Goal: Contribute content

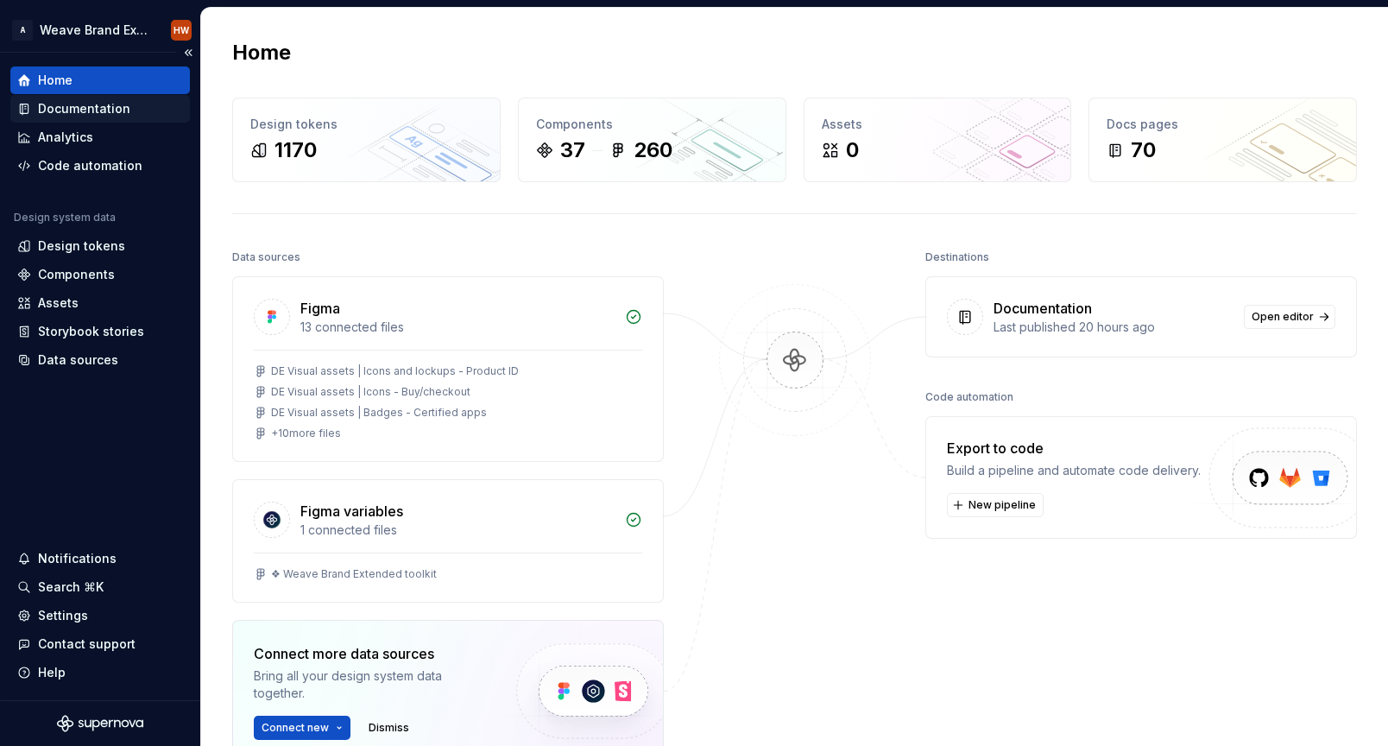
click at [101, 104] on div "Documentation" at bounding box center [84, 108] width 92 height 17
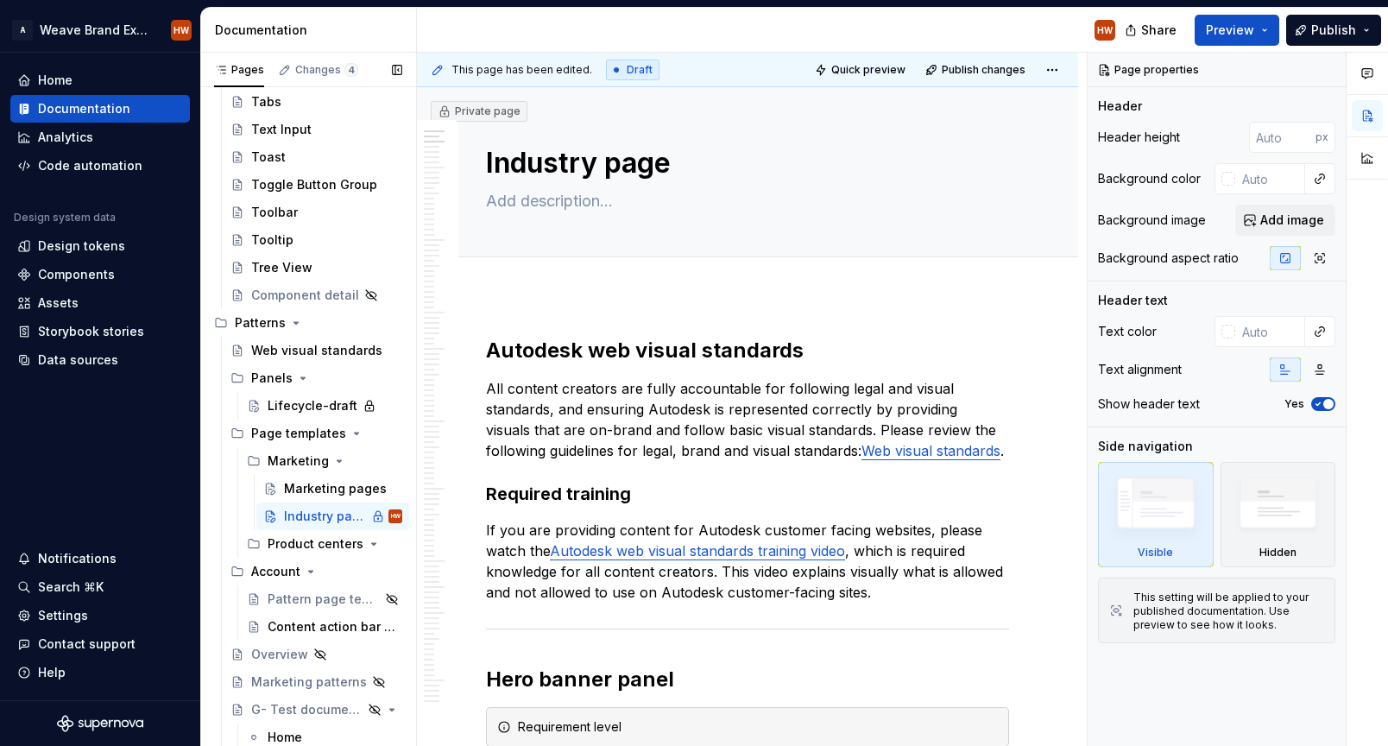
scroll to position [1402, 0]
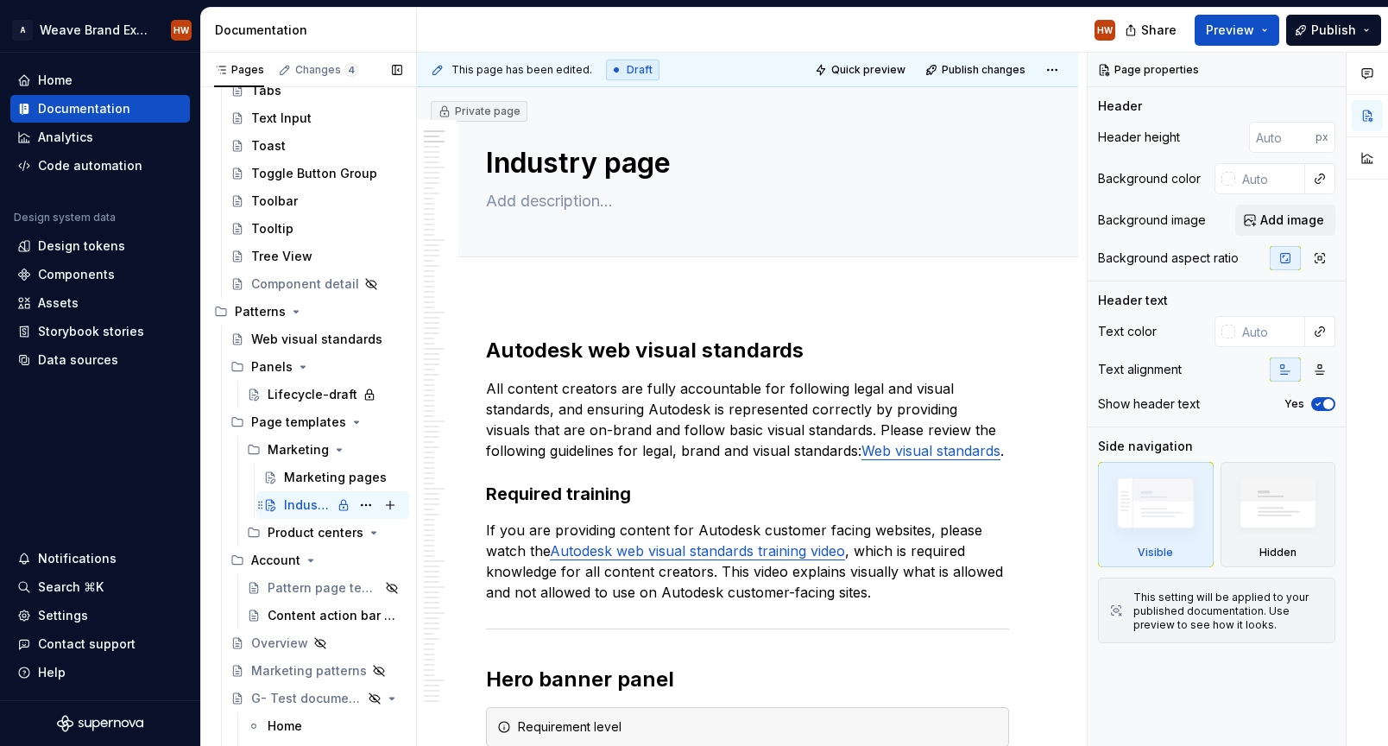
click at [306, 505] on div "Industry page" at bounding box center [307, 504] width 47 height 17
click at [1326, 34] on span "Publish" at bounding box center [1333, 30] width 45 height 17
click at [857, 30] on div "HW" at bounding box center [773, 30] width 712 height 45
click at [984, 73] on span "Publish changes" at bounding box center [984, 70] width 84 height 14
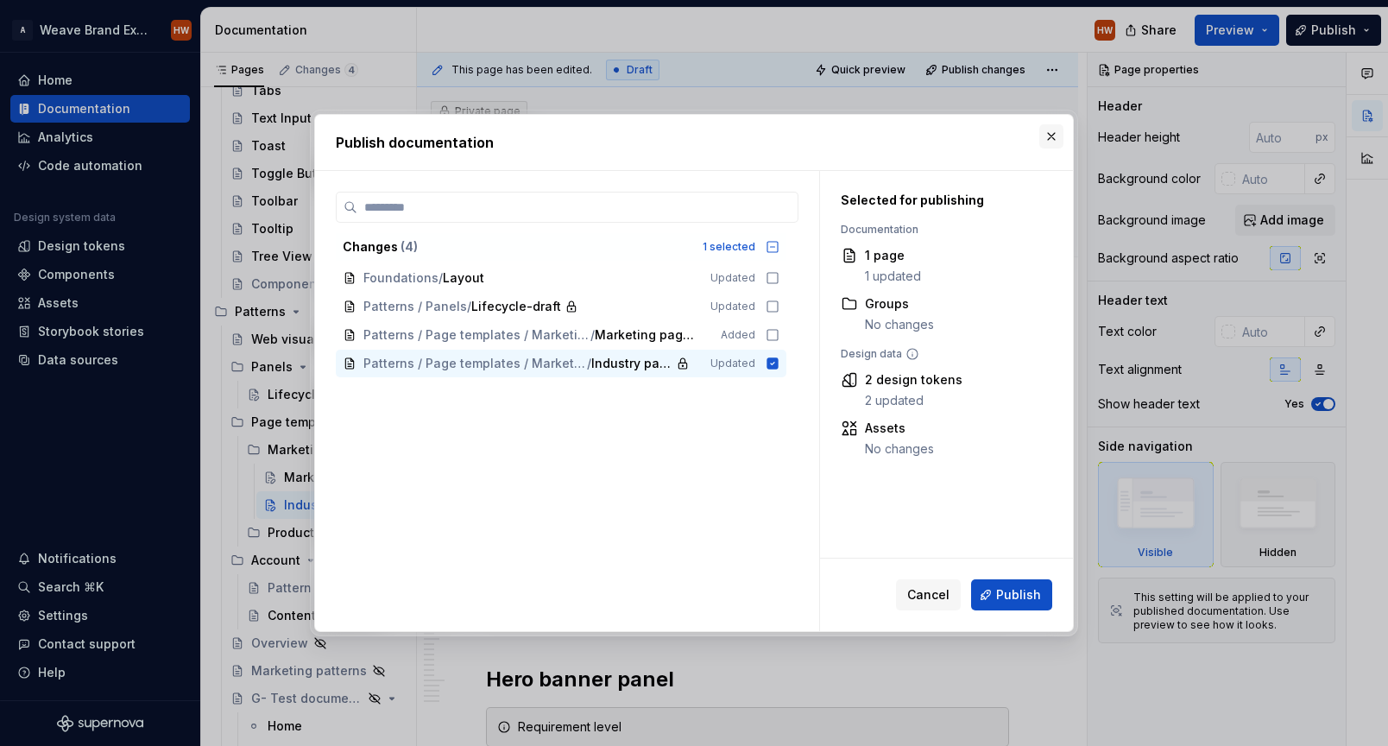
click at [1045, 140] on button "button" at bounding box center [1051, 136] width 24 height 24
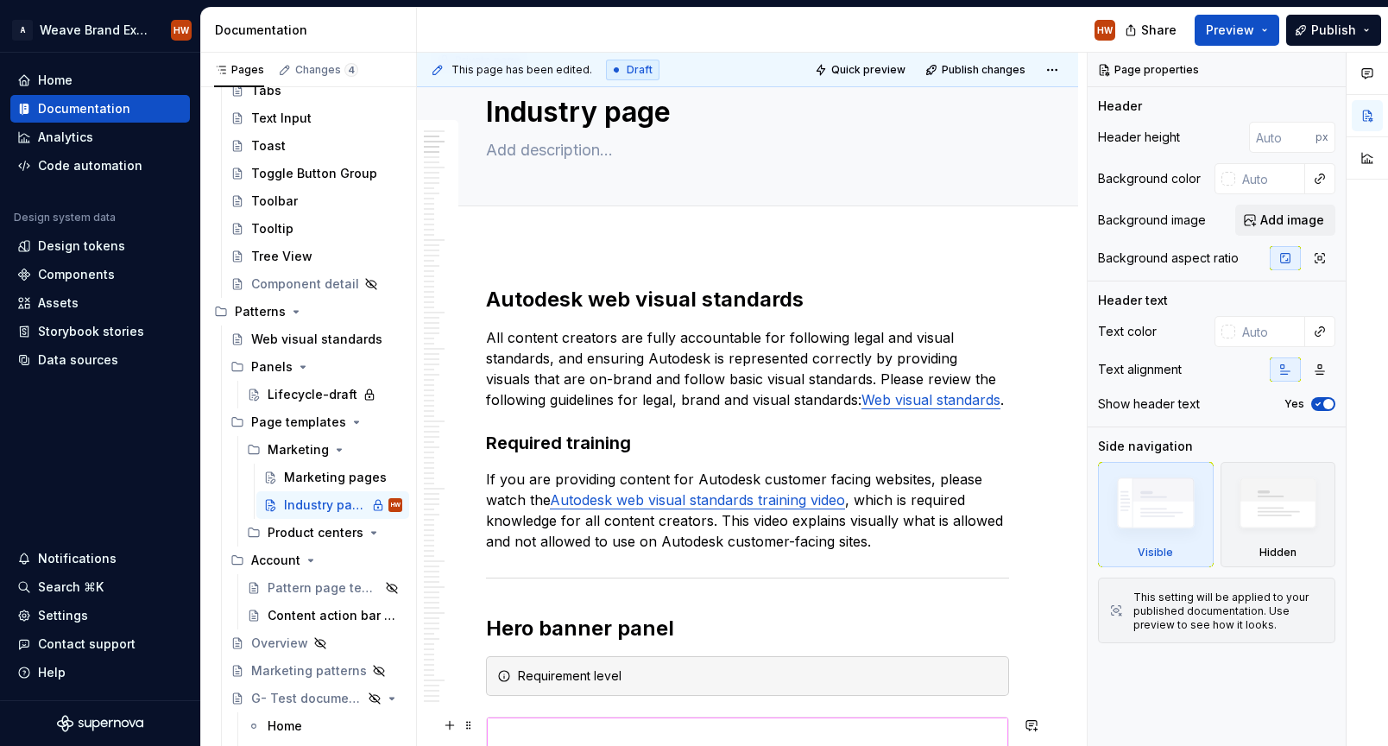
scroll to position [0, 0]
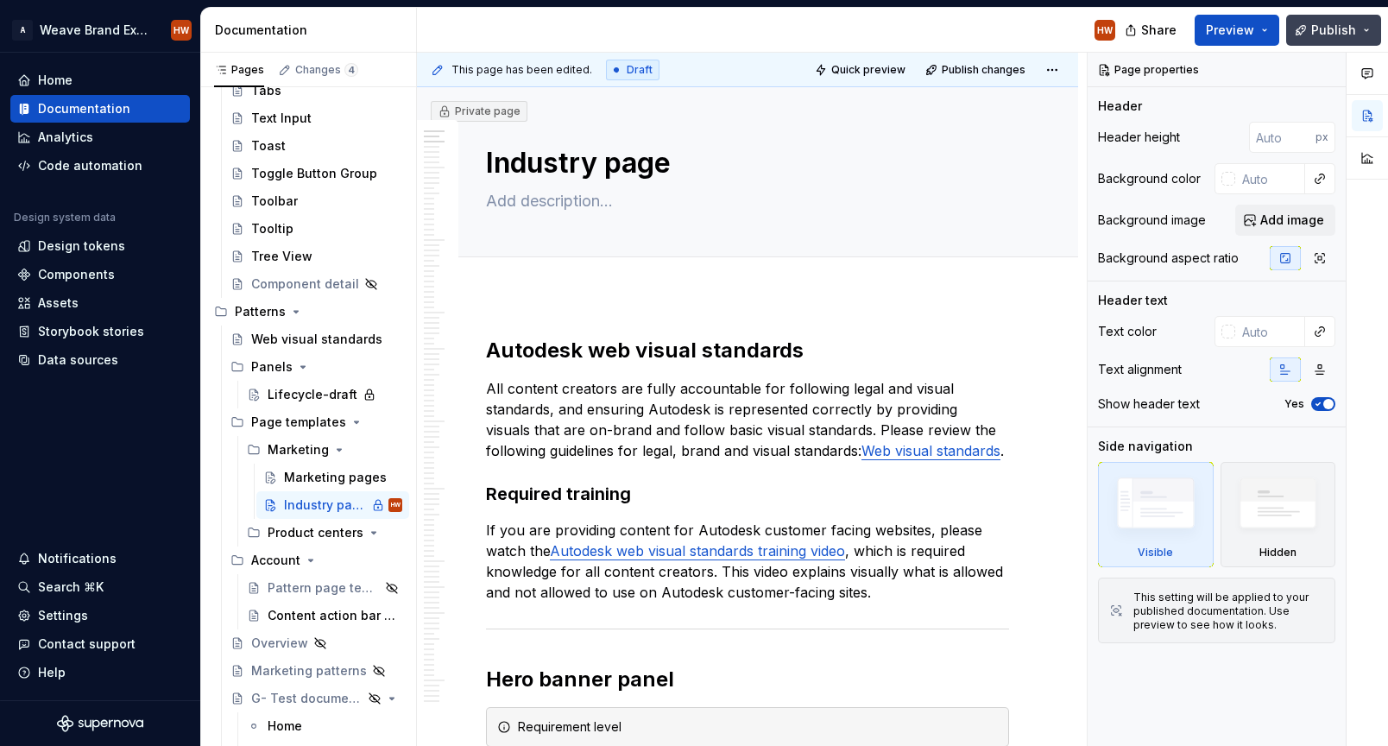
click at [1329, 31] on span "Publish" at bounding box center [1333, 30] width 45 height 17
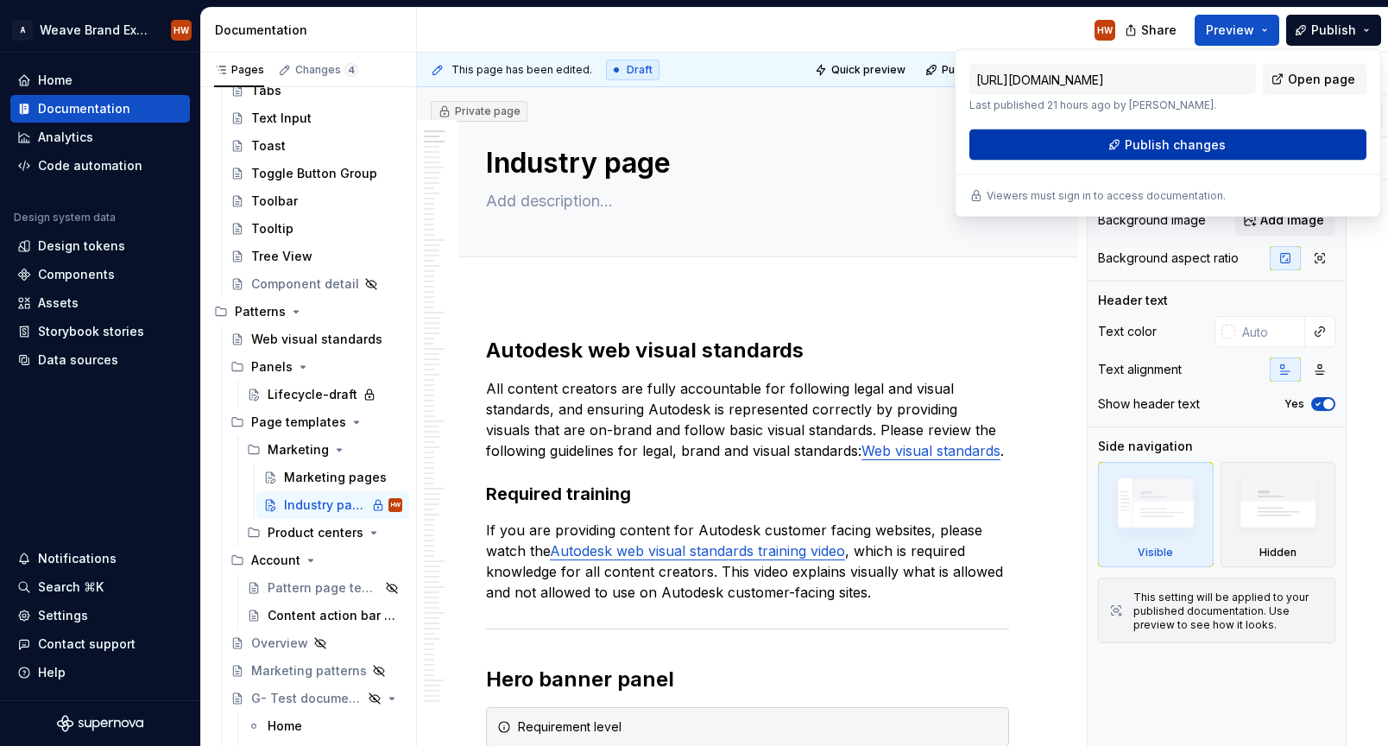
click at [1223, 153] on button "Publish changes" at bounding box center [1168, 145] width 397 height 31
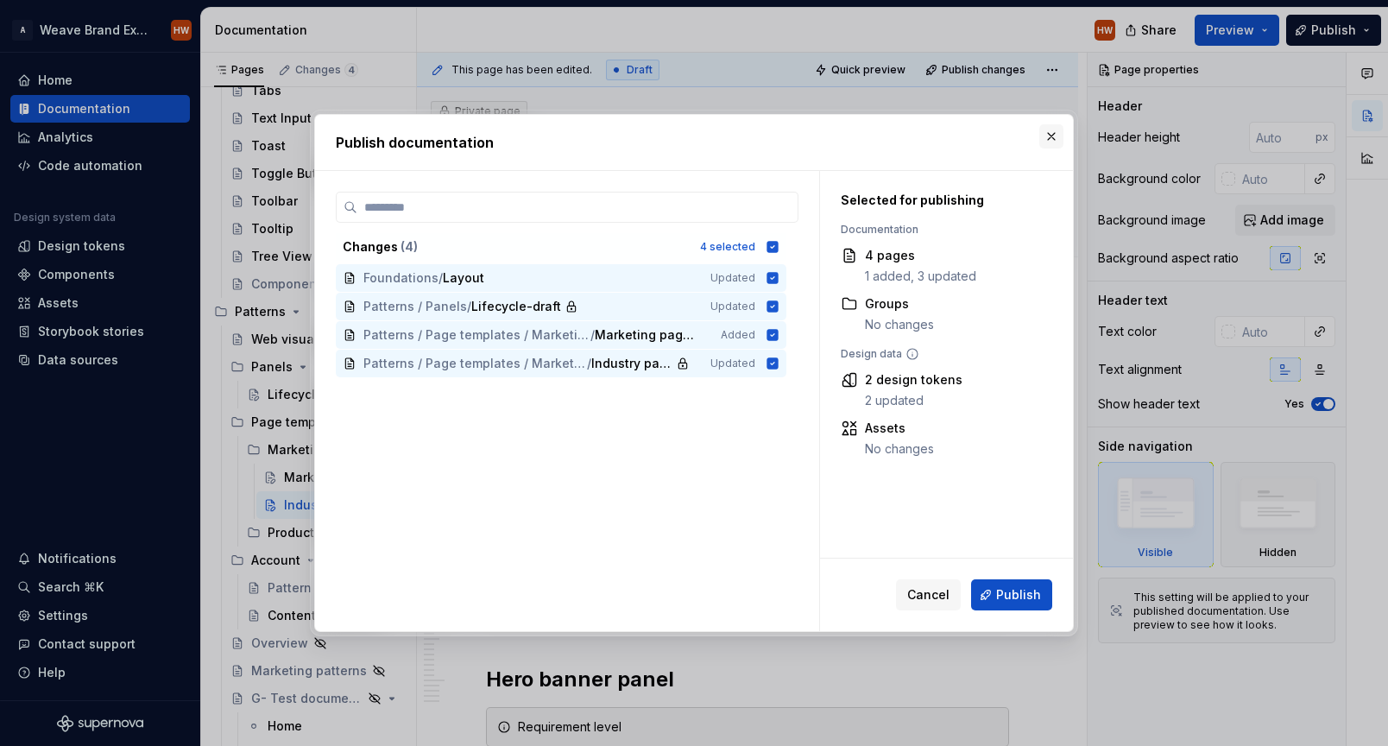
click at [1052, 142] on button "button" at bounding box center [1051, 136] width 24 height 24
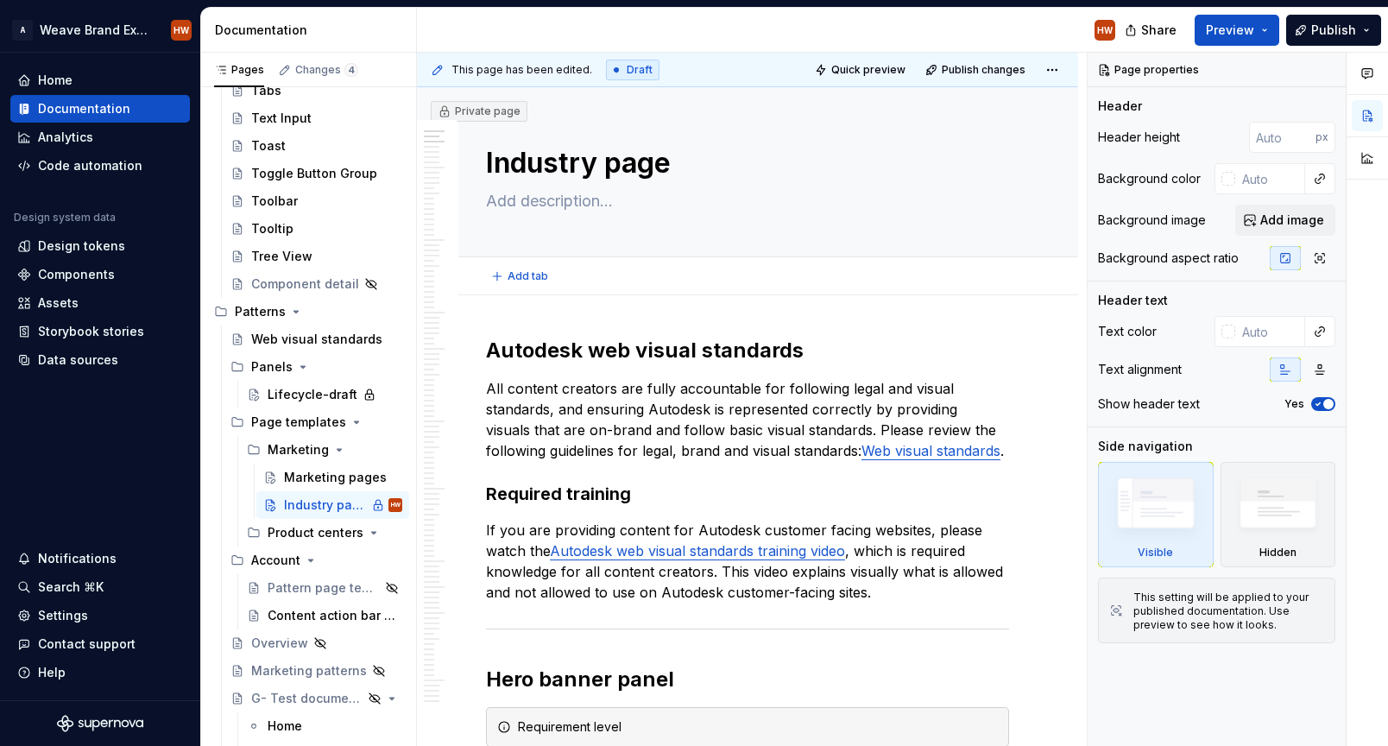
type textarea "*"
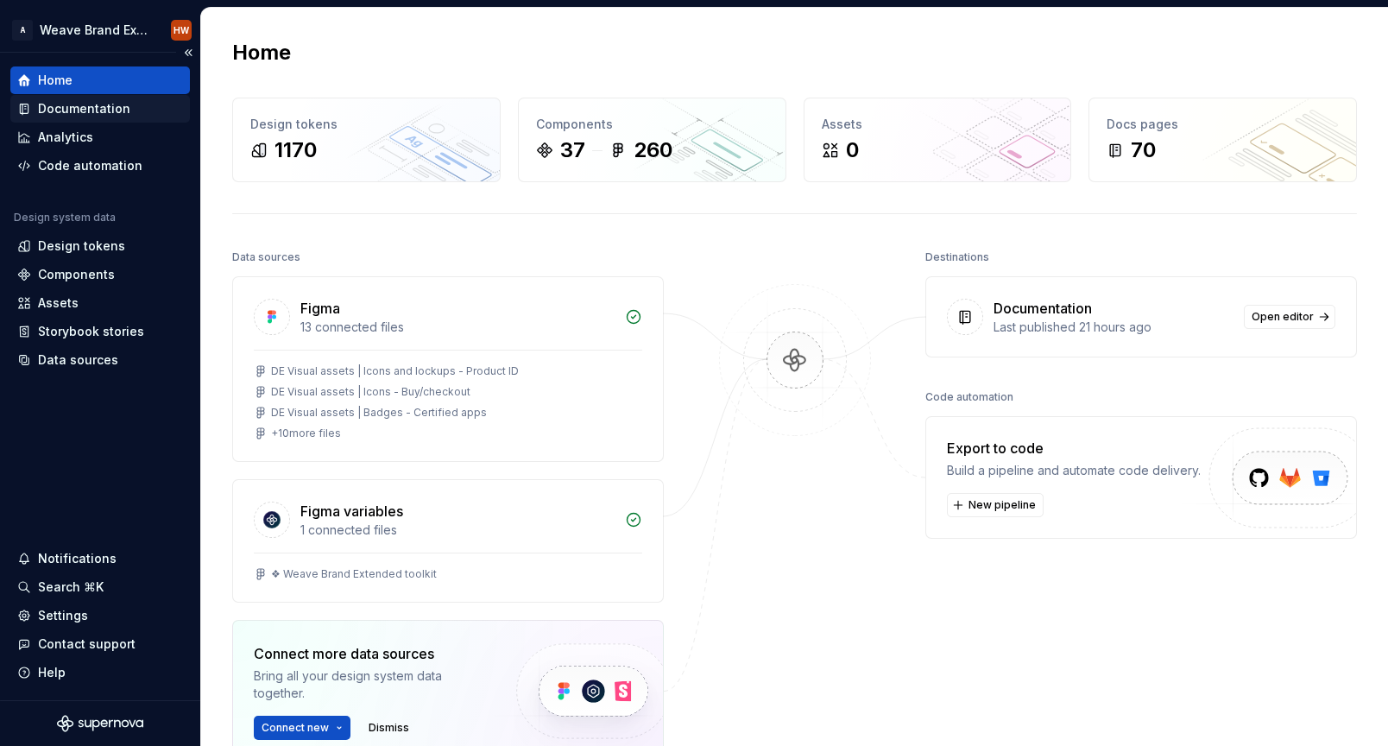
click at [132, 104] on div "Documentation" at bounding box center [100, 108] width 166 height 17
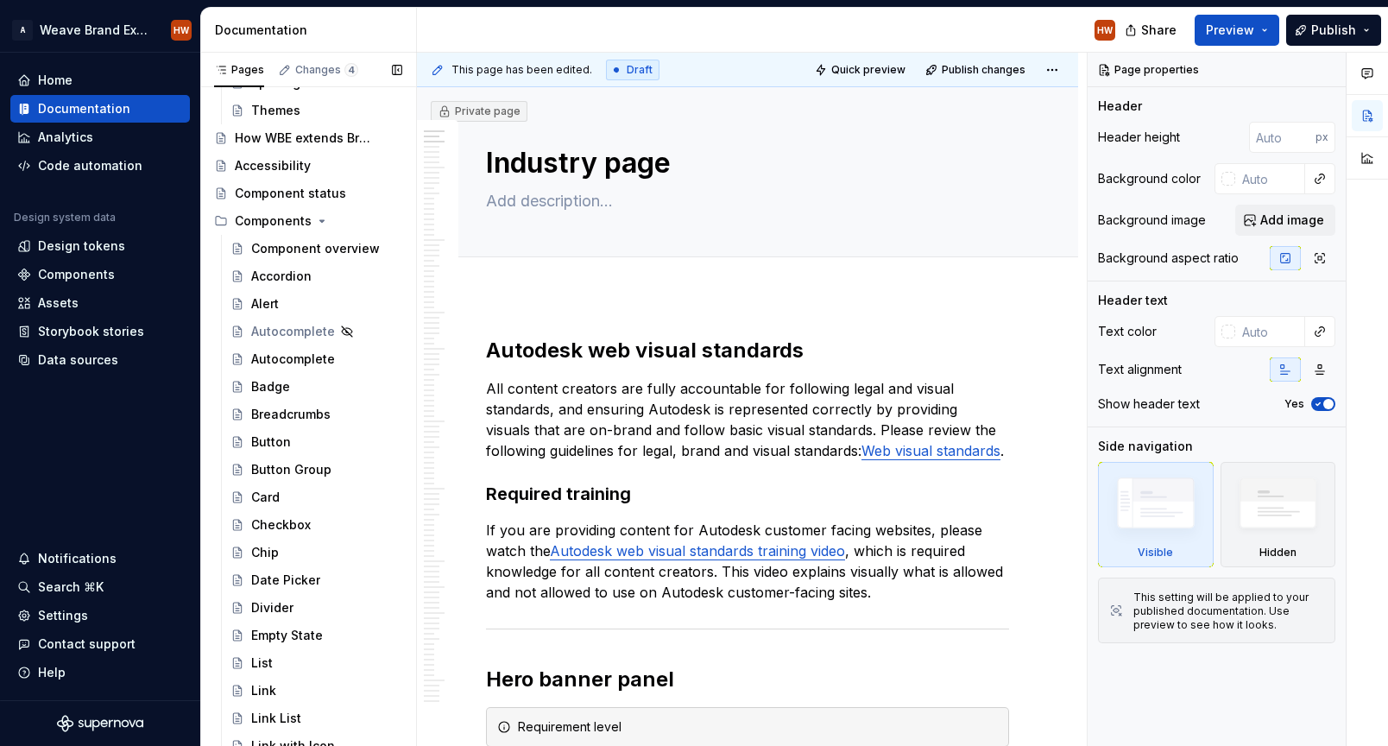
scroll to position [367, 0]
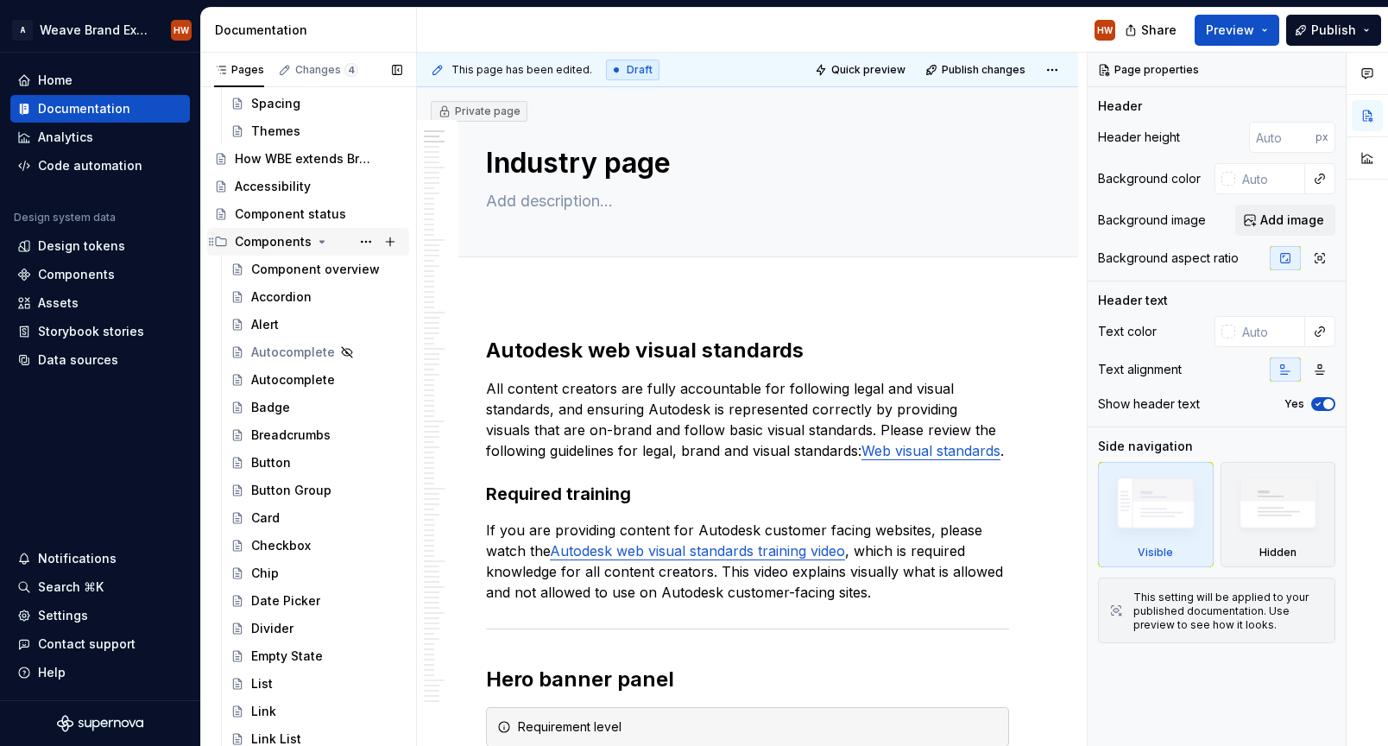
click at [320, 241] on icon "Page tree" at bounding box center [322, 242] width 4 height 2
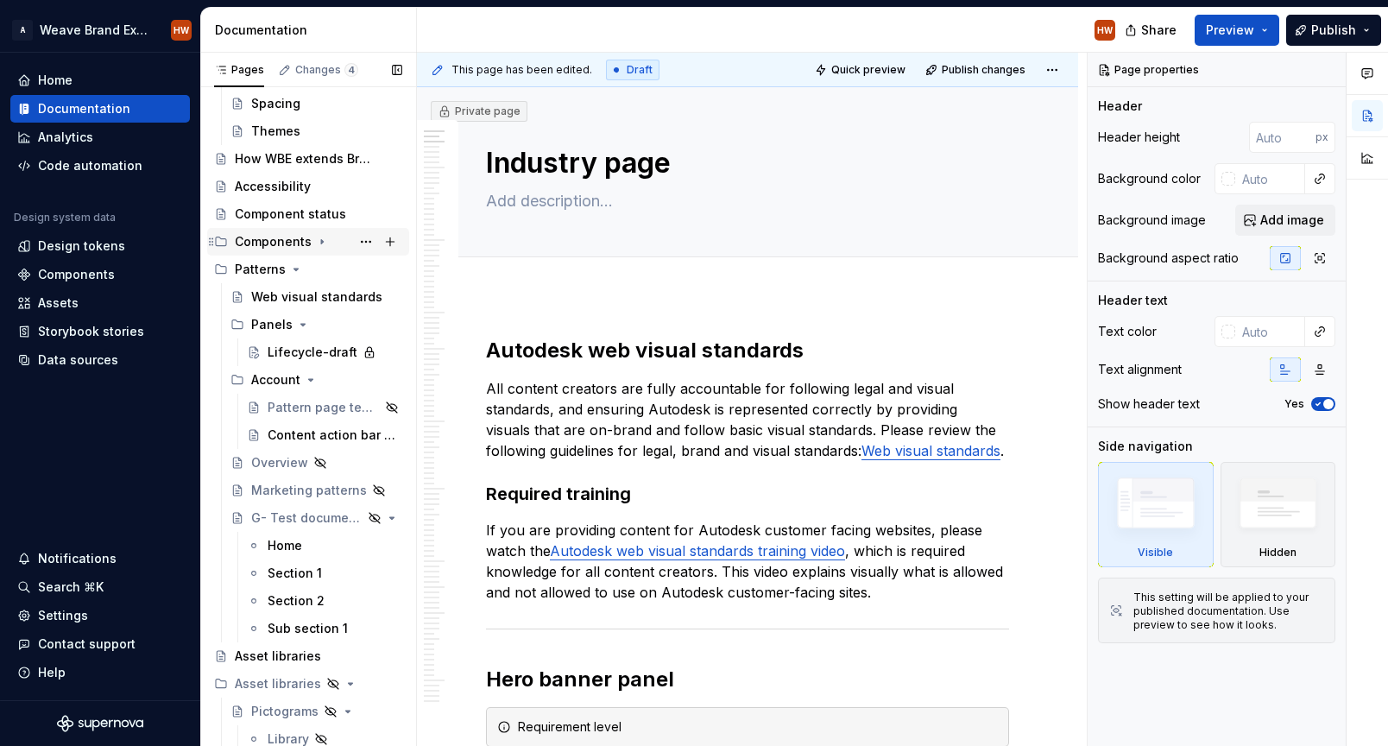
click at [321, 241] on icon "Page tree" at bounding box center [322, 242] width 2 height 4
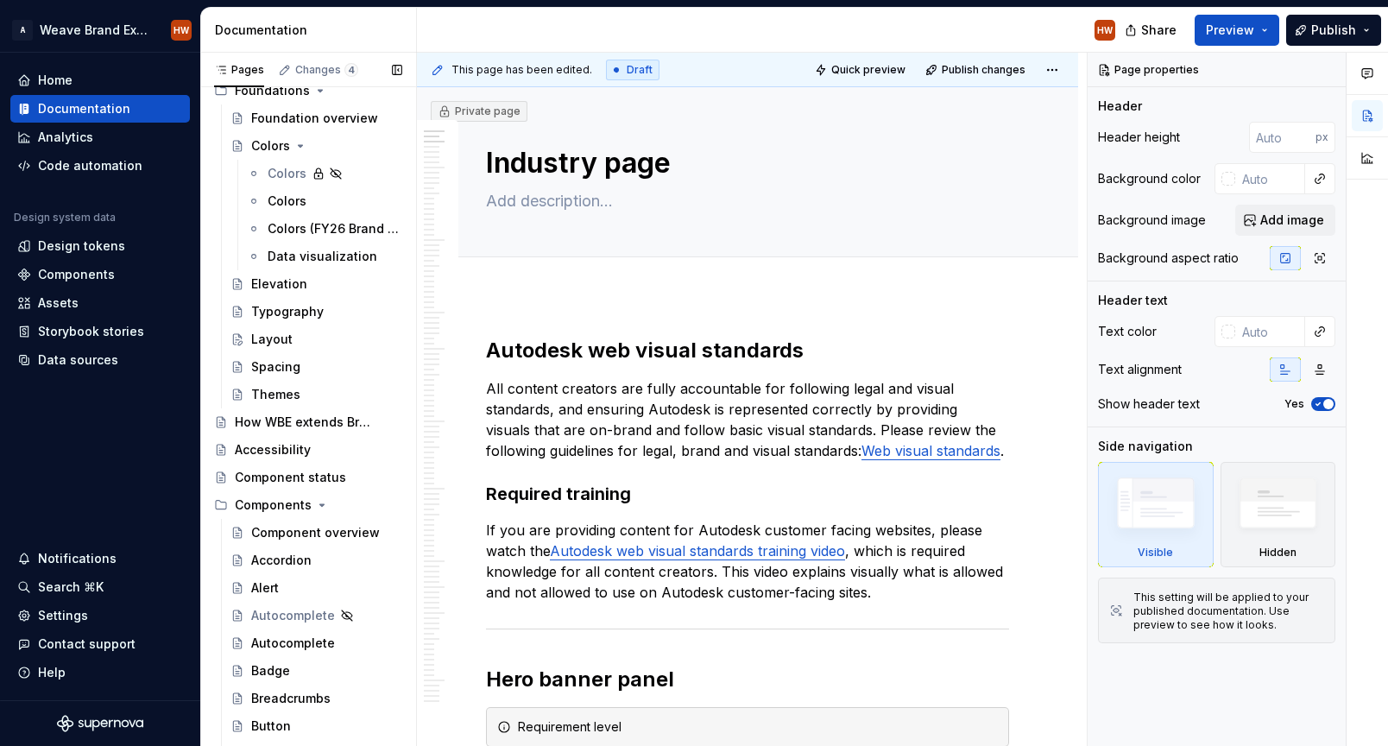
scroll to position [0, 0]
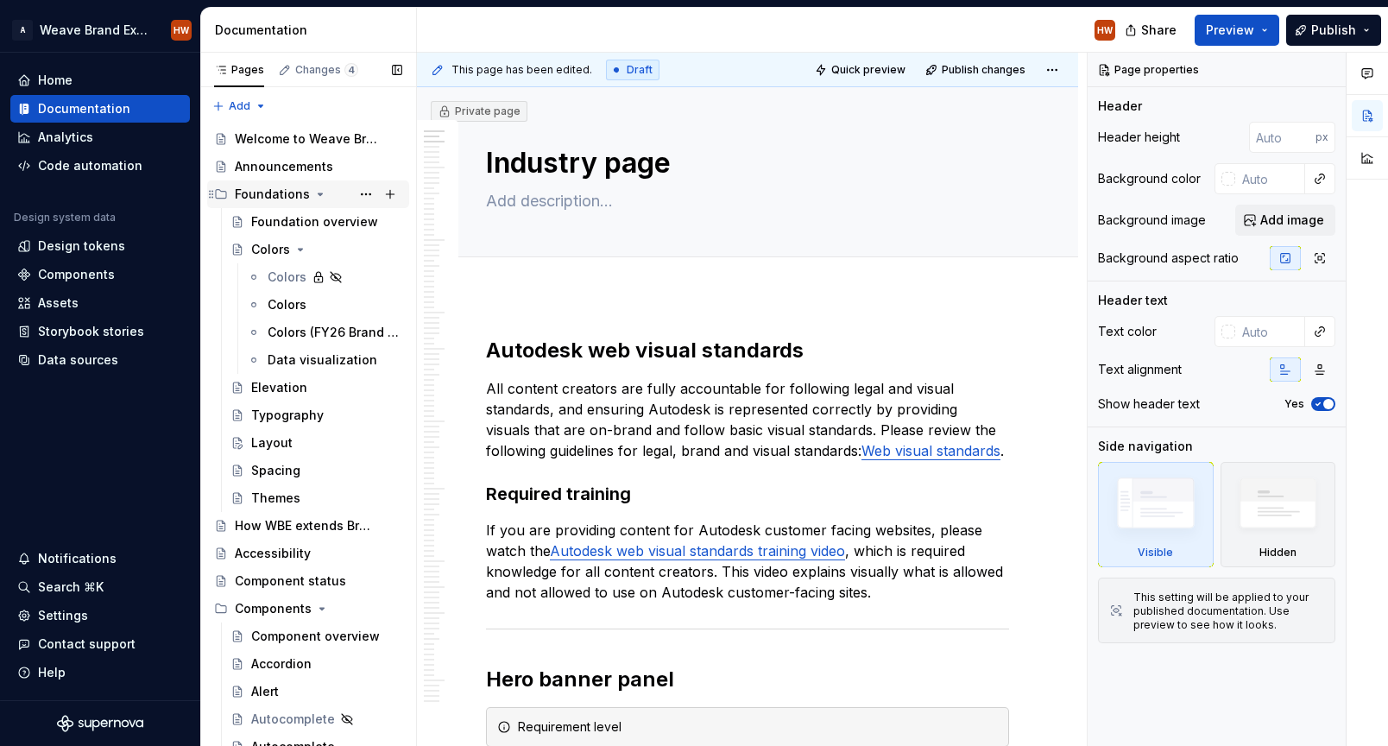
click at [313, 194] on icon "Page tree" at bounding box center [320, 194] width 14 height 14
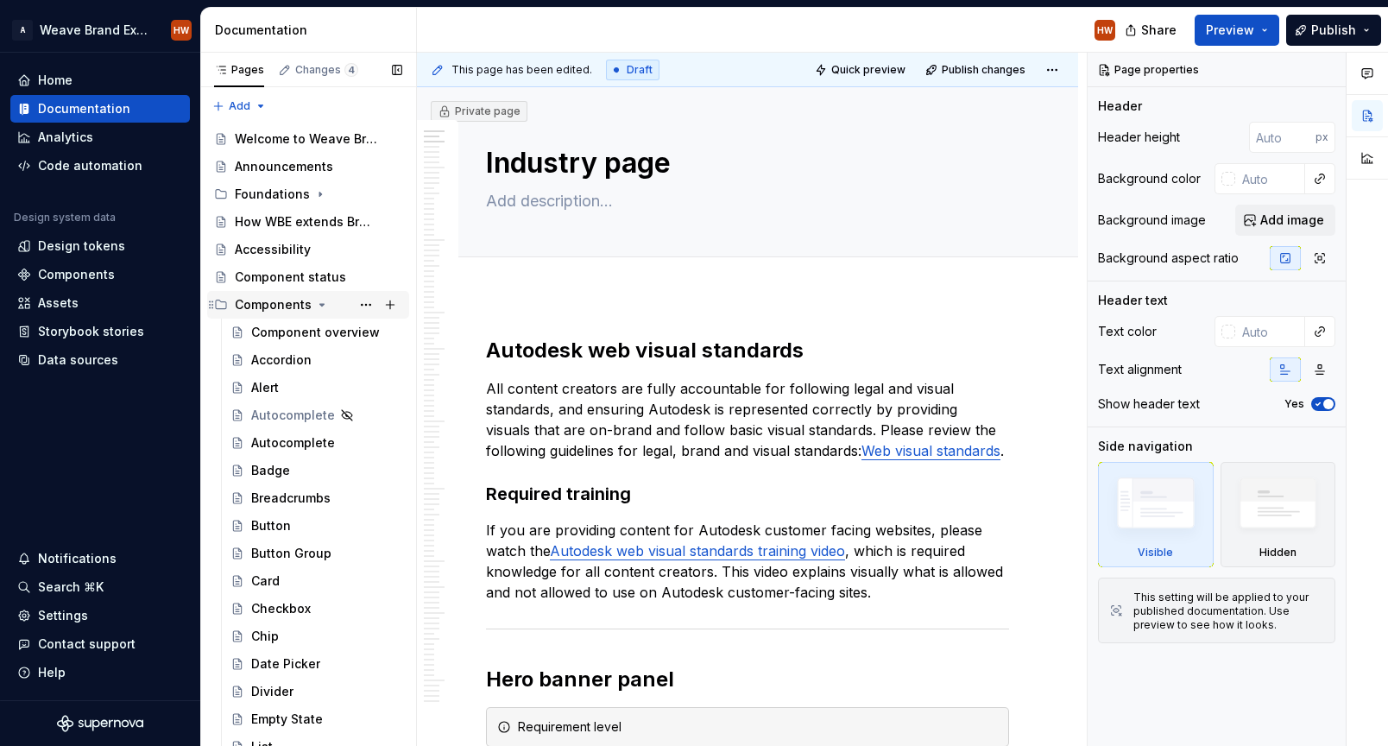
click at [319, 307] on icon "Page tree" at bounding box center [322, 305] width 14 height 14
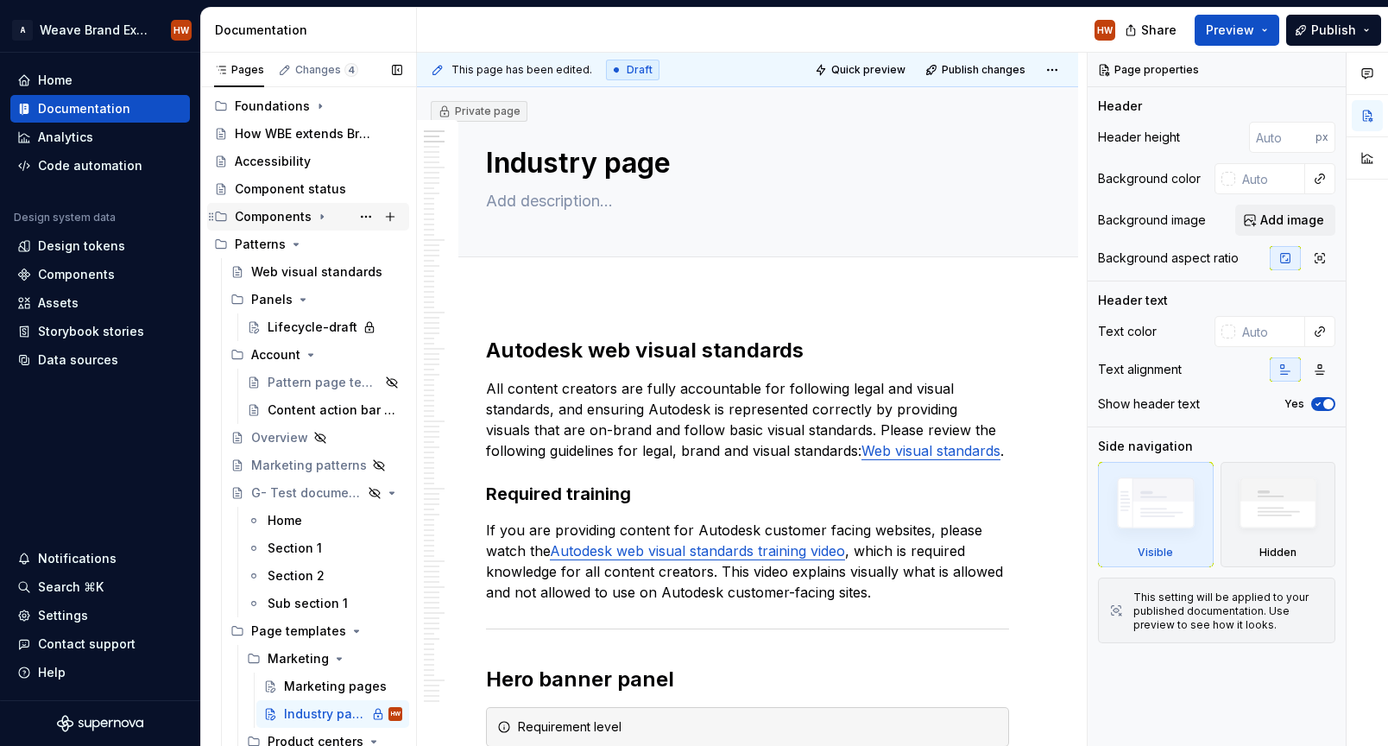
scroll to position [99, 0]
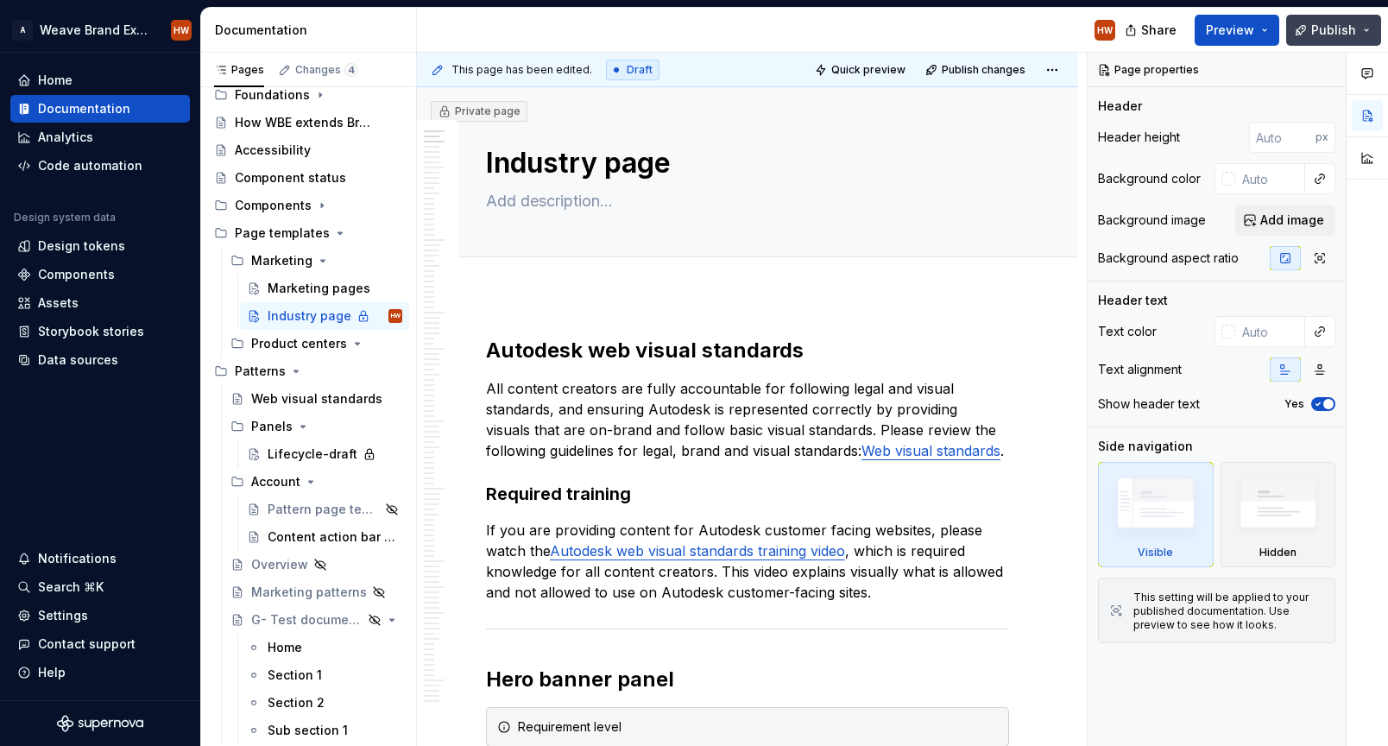
click at [1333, 33] on span "Publish" at bounding box center [1333, 30] width 45 height 17
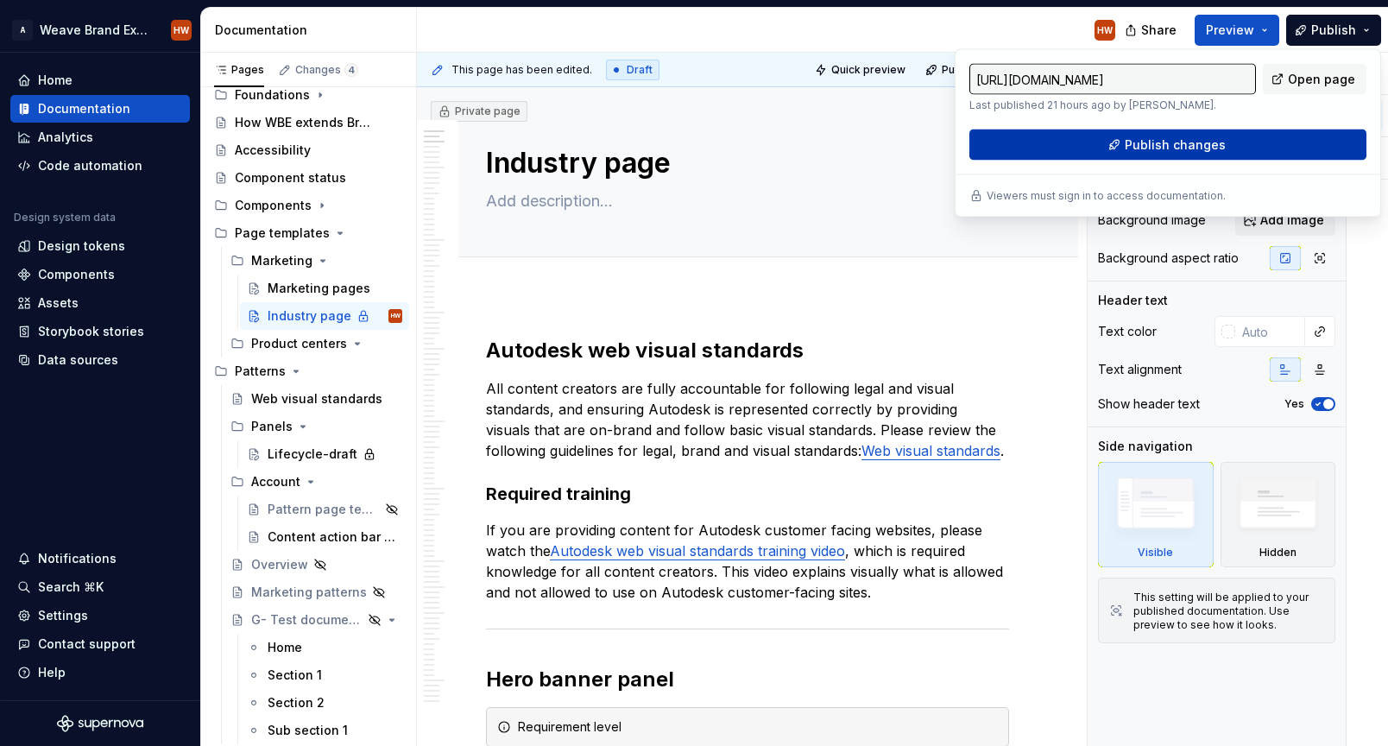
click at [1160, 144] on span "Publish changes" at bounding box center [1175, 144] width 101 height 17
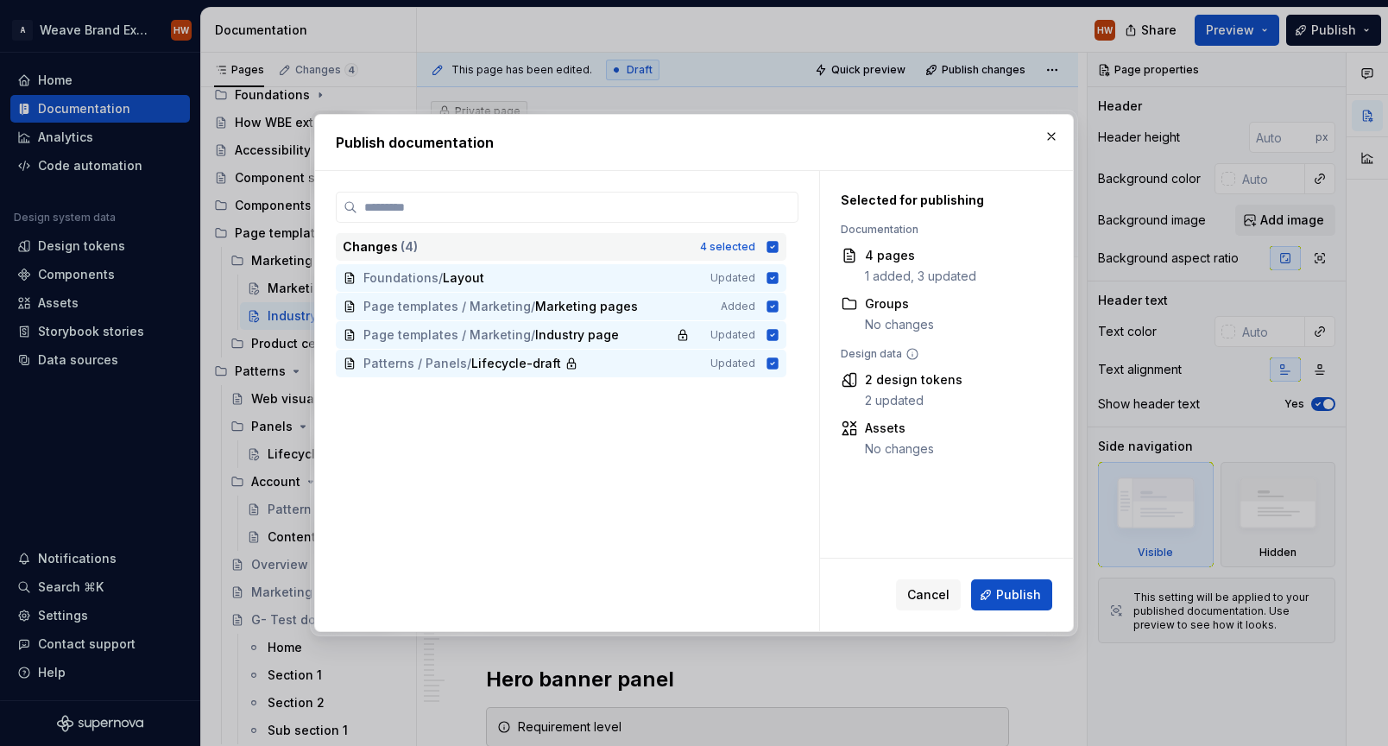
click at [779, 246] on icon at bounding box center [773, 246] width 11 height 11
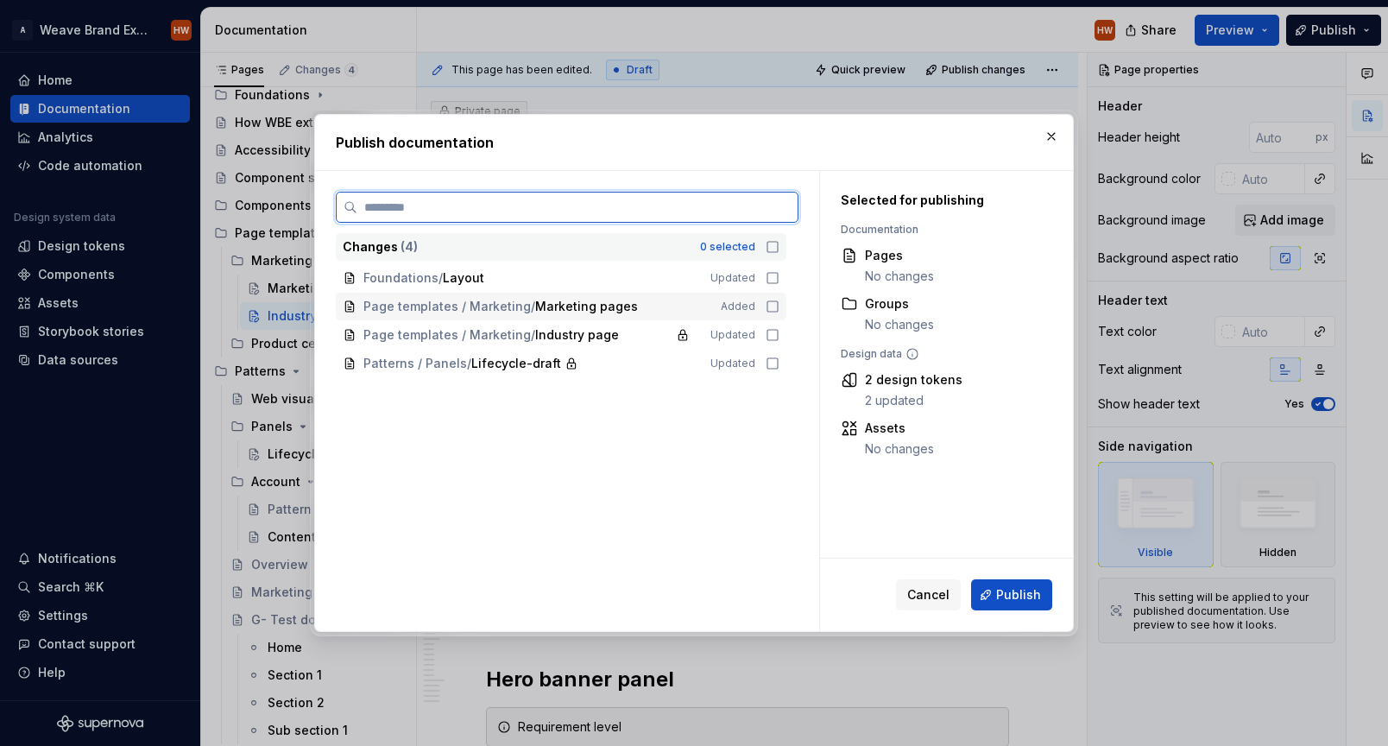
click at [780, 303] on icon at bounding box center [773, 307] width 14 height 14
click at [780, 332] on icon at bounding box center [773, 335] width 14 height 14
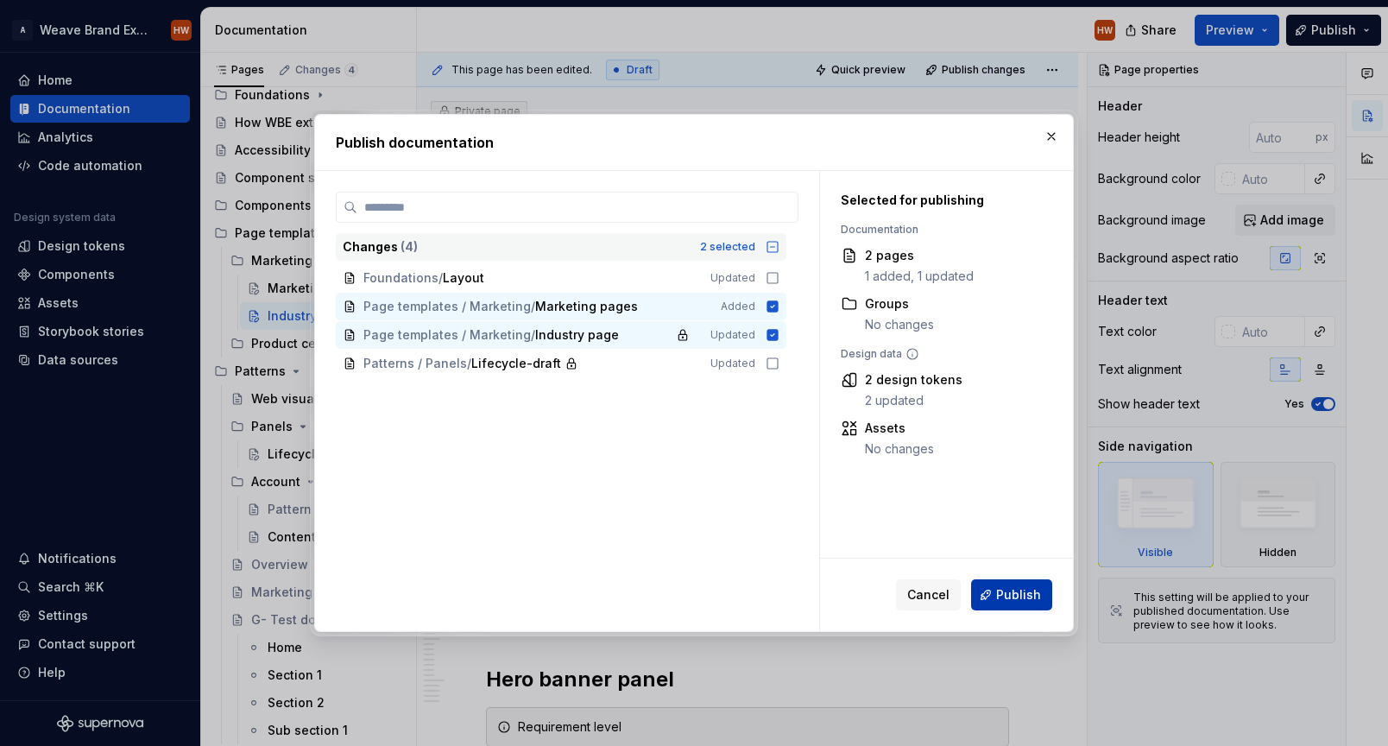
click at [1009, 591] on span "Publish" at bounding box center [1018, 594] width 45 height 17
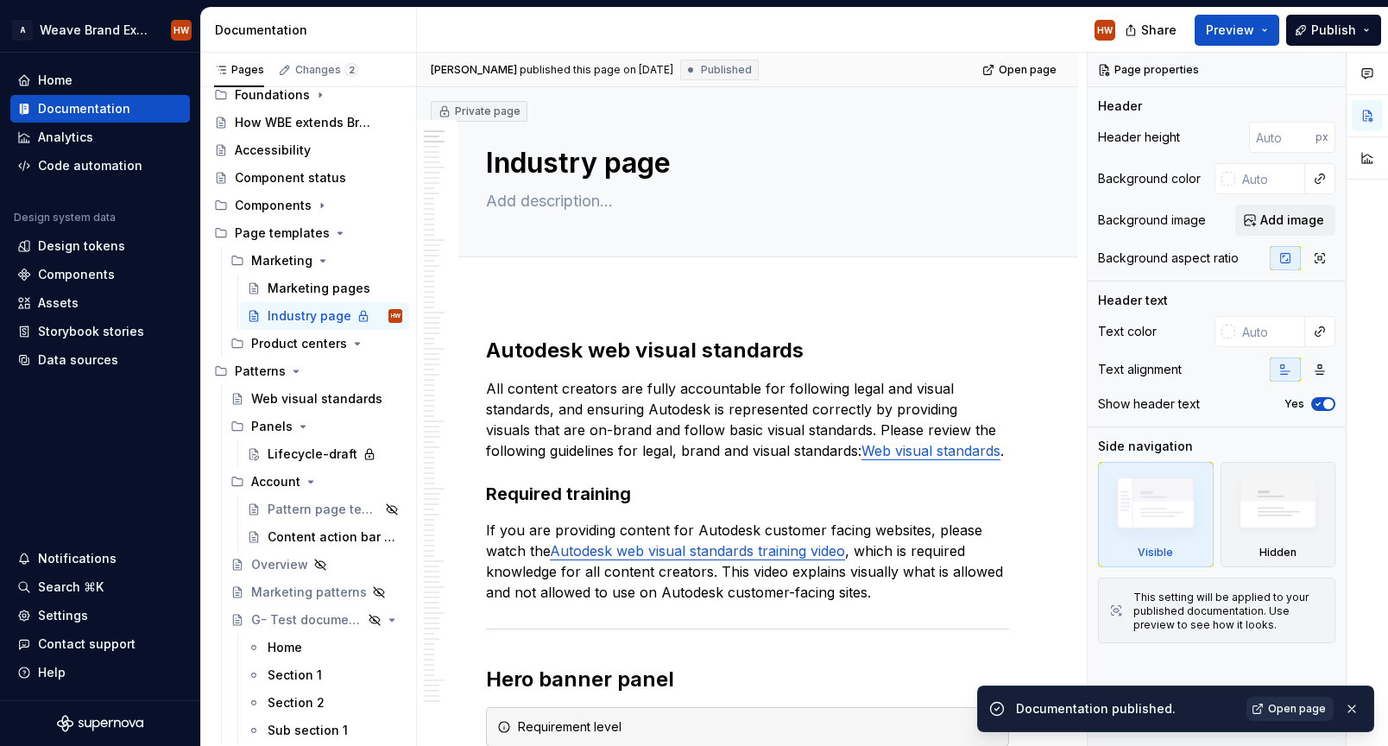
click at [1260, 706] on link "Open page" at bounding box center [1290, 709] width 87 height 24
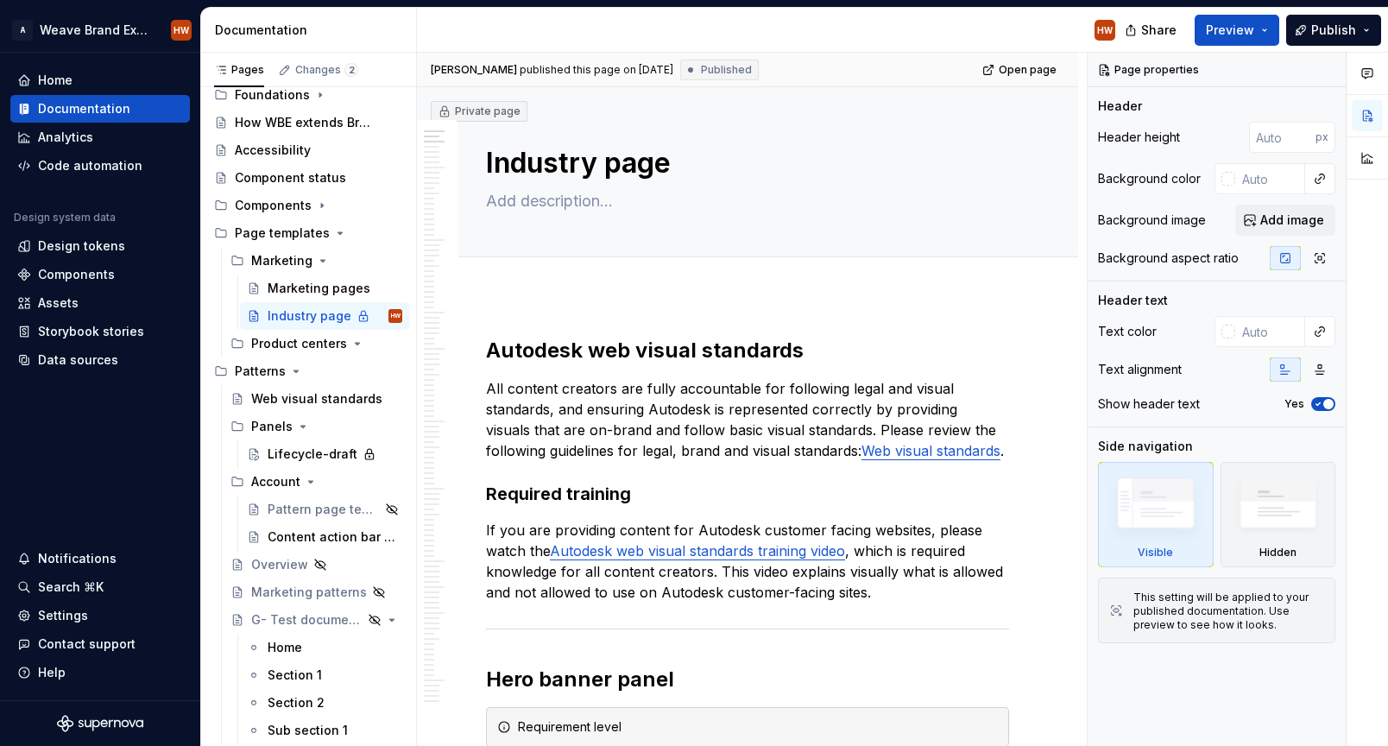
type textarea "*"
